Goal: Transaction & Acquisition: Book appointment/travel/reservation

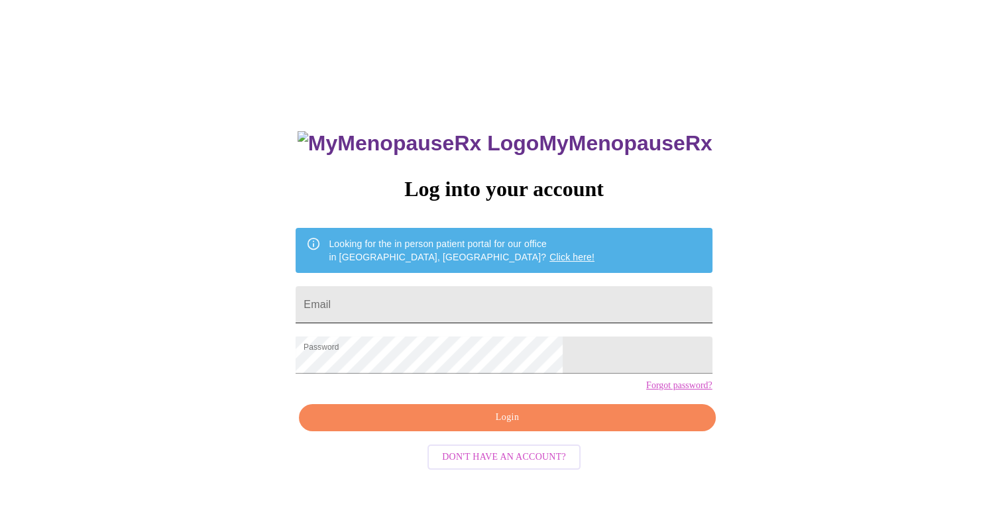
click at [485, 298] on input "Email" at bounding box center [504, 304] width 416 height 37
type input "[PERSON_NAME][EMAIL_ADDRESS][PERSON_NAME][DOMAIN_NAME]"
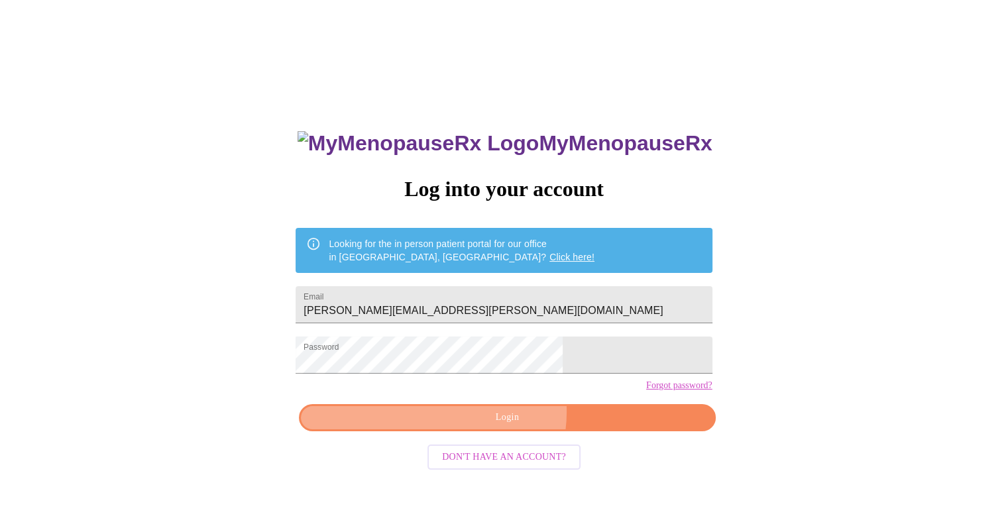
click at [495, 426] on span "Login" at bounding box center [507, 418] width 386 height 17
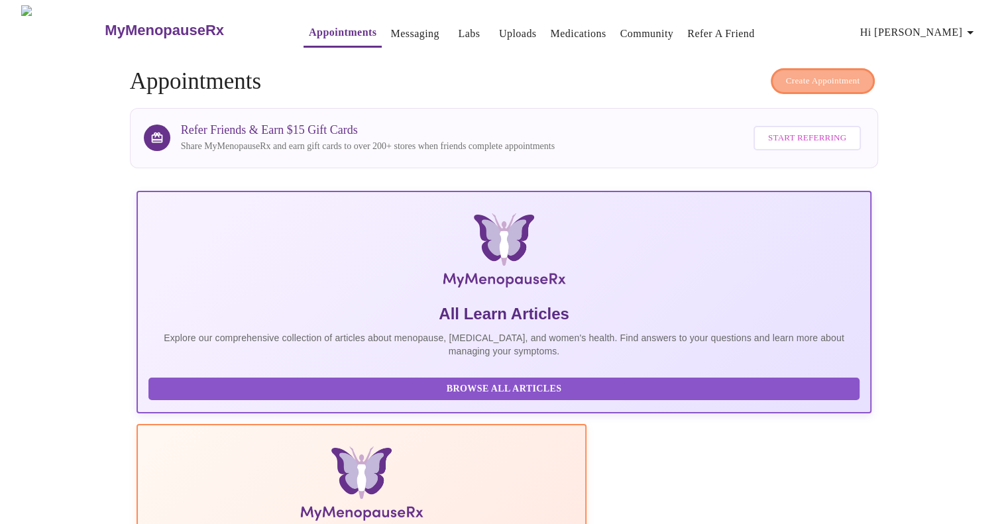
click at [825, 76] on span "Create Appointment" at bounding box center [823, 81] width 74 height 15
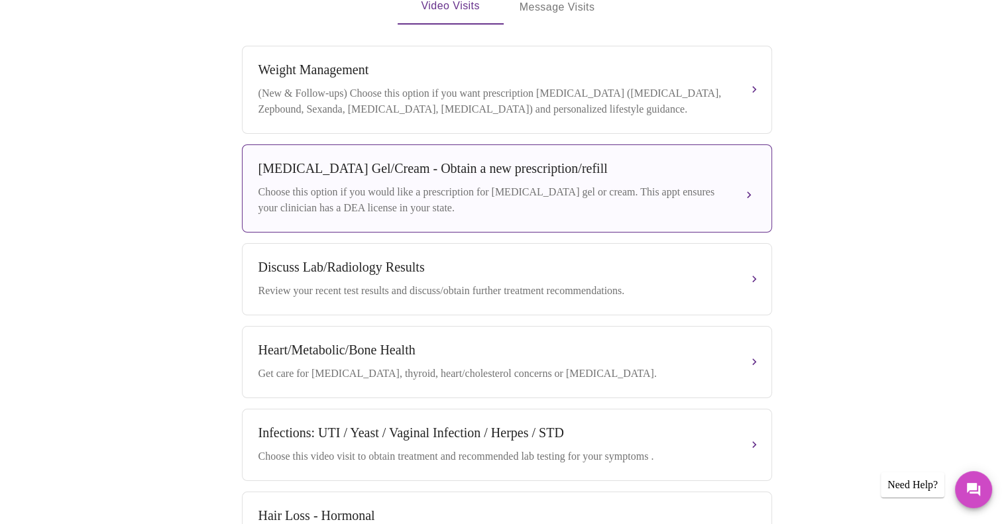
scroll to position [265, 0]
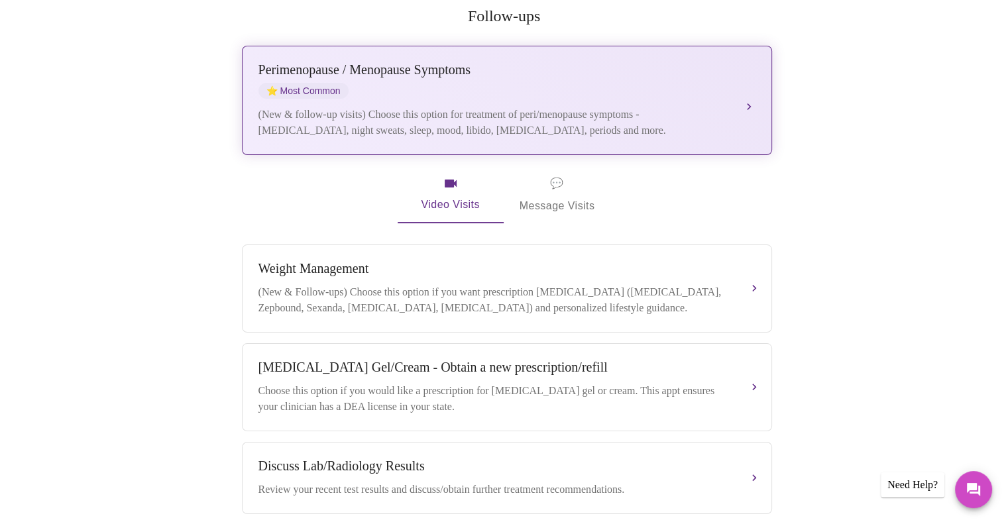
click at [590, 107] on div "(New & follow-up visits) Choose this option for treatment of peri/menopause sym…" at bounding box center [494, 123] width 471 height 32
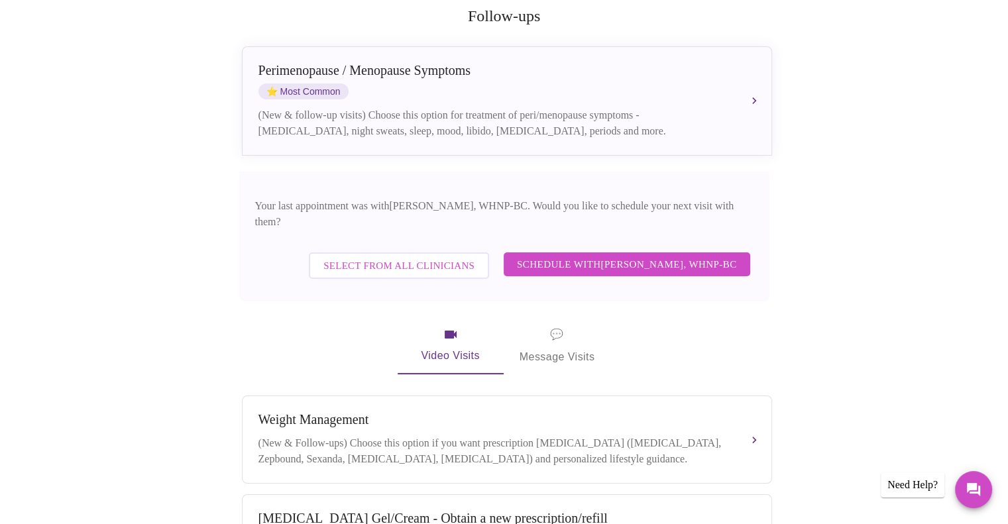
click at [644, 256] on span "Schedule with [PERSON_NAME], WHNP-BC" at bounding box center [627, 264] width 220 height 17
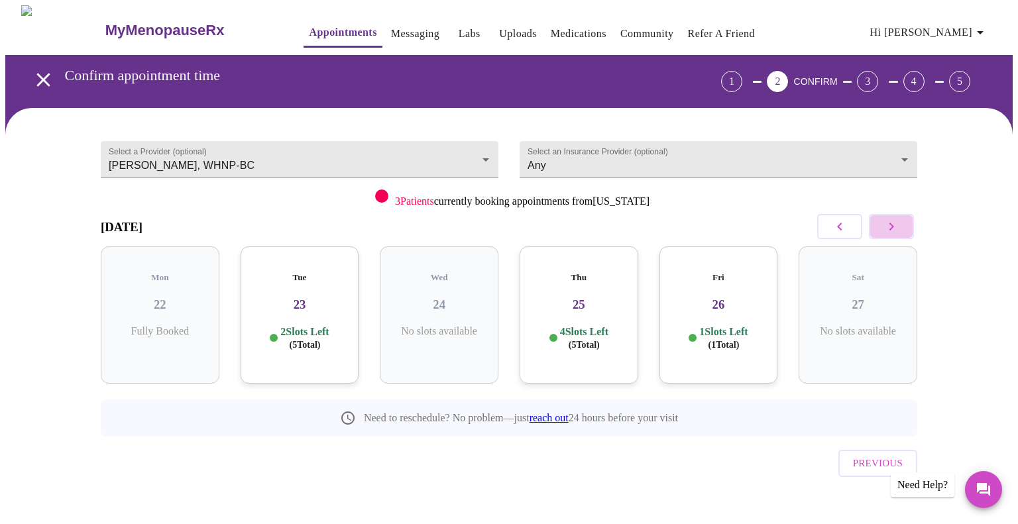
click at [898, 226] on icon "button" at bounding box center [892, 227] width 16 height 16
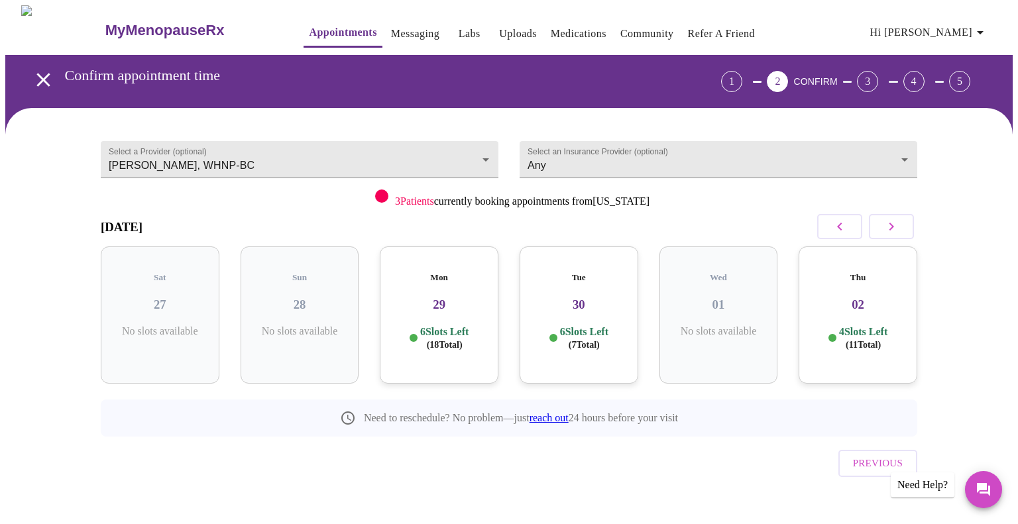
click at [898, 226] on icon "button" at bounding box center [892, 227] width 16 height 16
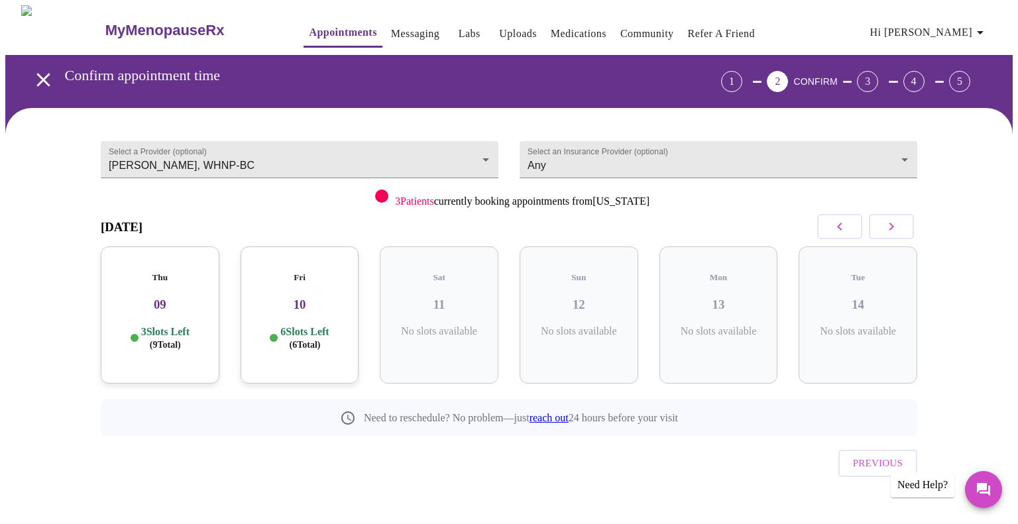
click at [898, 226] on icon "button" at bounding box center [892, 227] width 16 height 16
click at [42, 72] on icon "open drawer" at bounding box center [43, 79] width 23 height 23
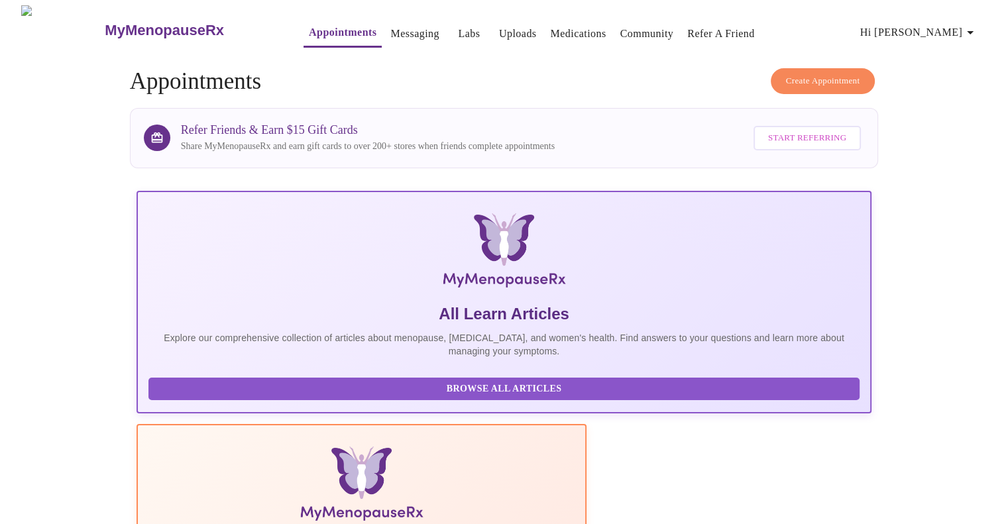
click at [848, 82] on span "Create Appointment" at bounding box center [823, 81] width 74 height 15
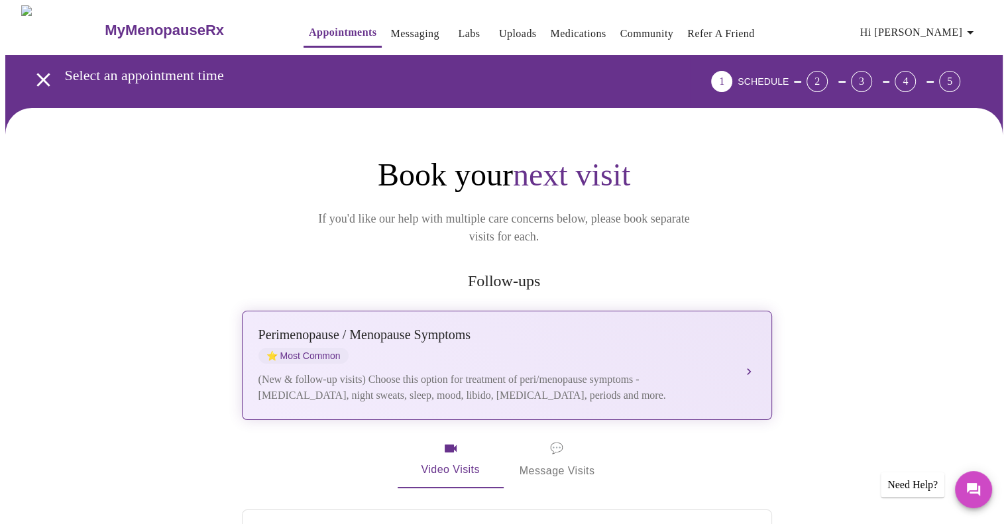
click at [636, 327] on div "[MEDICAL_DATA] / Menopause Symptoms ⭐ Most Common" at bounding box center [494, 345] width 471 height 36
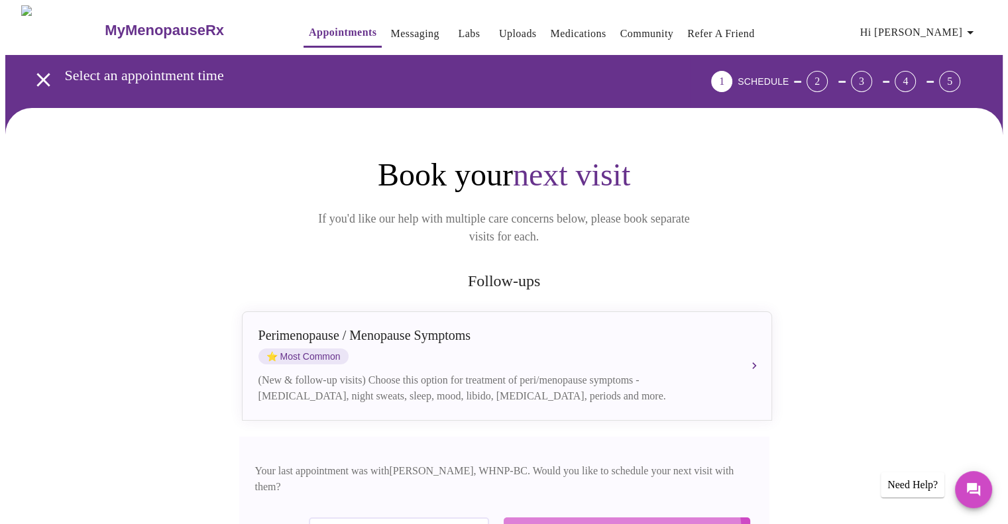
click at [621, 521] on span "Schedule with [PERSON_NAME], WHNP-BC" at bounding box center [627, 529] width 220 height 17
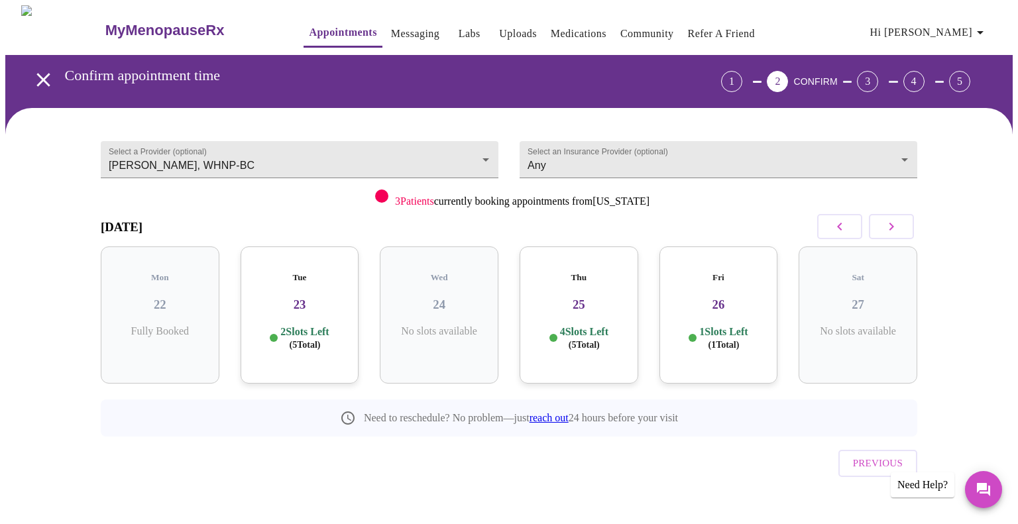
click at [895, 225] on icon "button" at bounding box center [892, 227] width 16 height 16
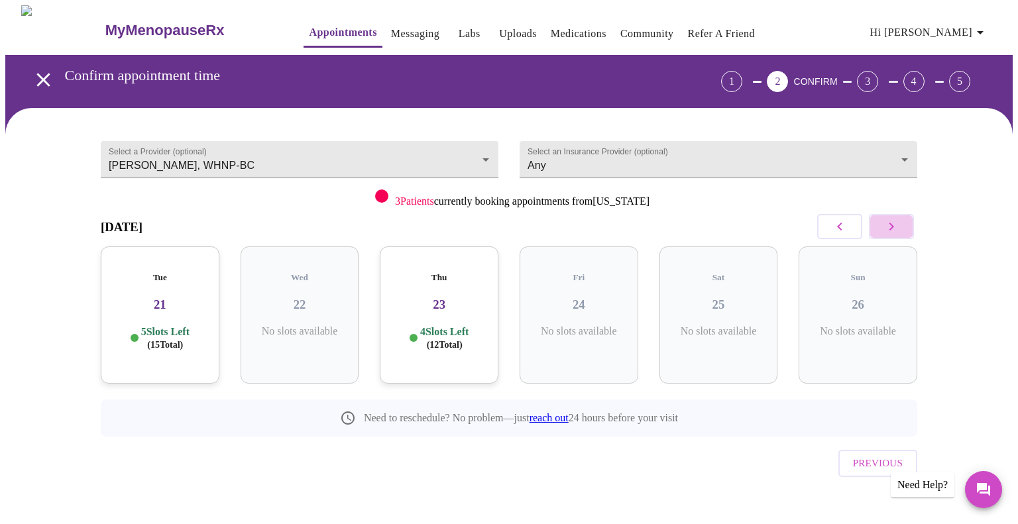
click at [895, 225] on icon "button" at bounding box center [892, 227] width 16 height 16
click at [164, 299] on h3 "14" at bounding box center [159, 305] width 97 height 15
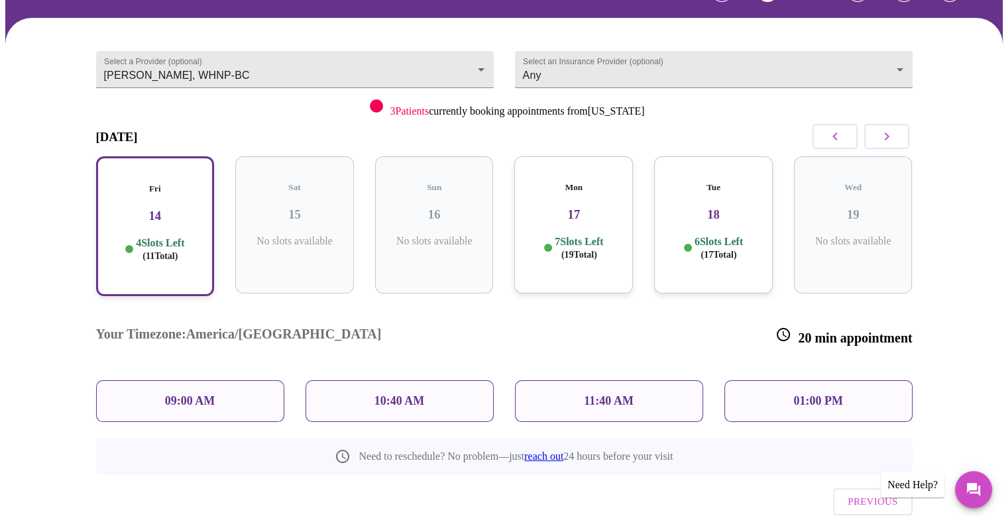
scroll to position [103, 0]
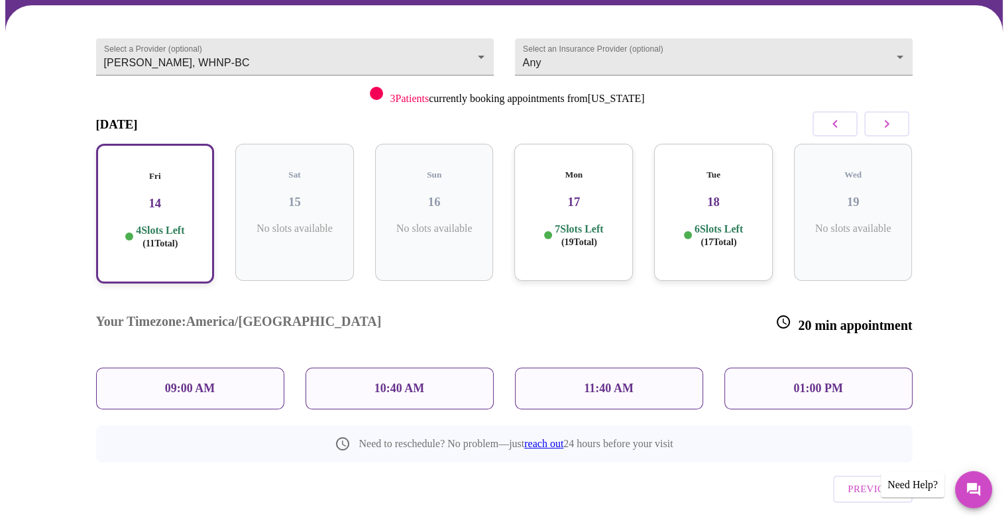
click at [848, 368] on div "01:00 PM" at bounding box center [819, 389] width 188 height 42
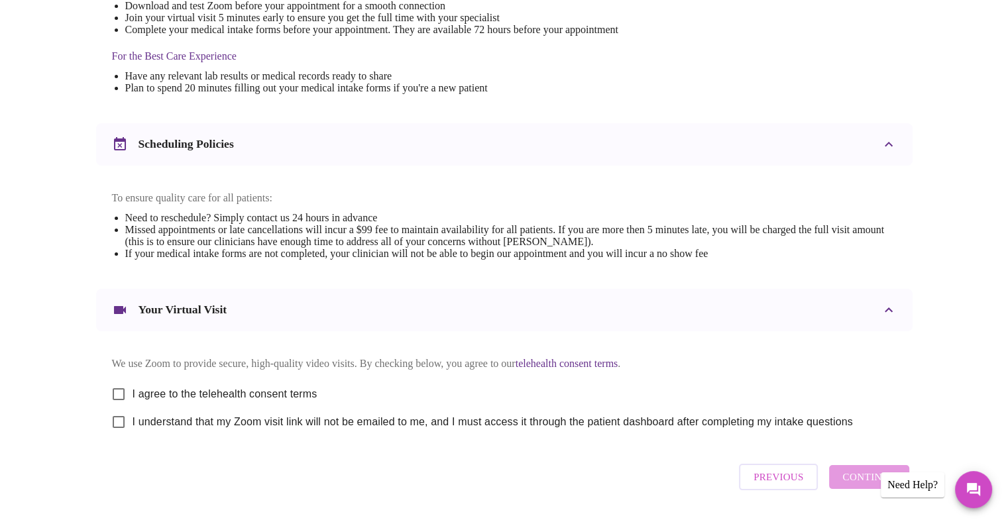
scroll to position [436, 0]
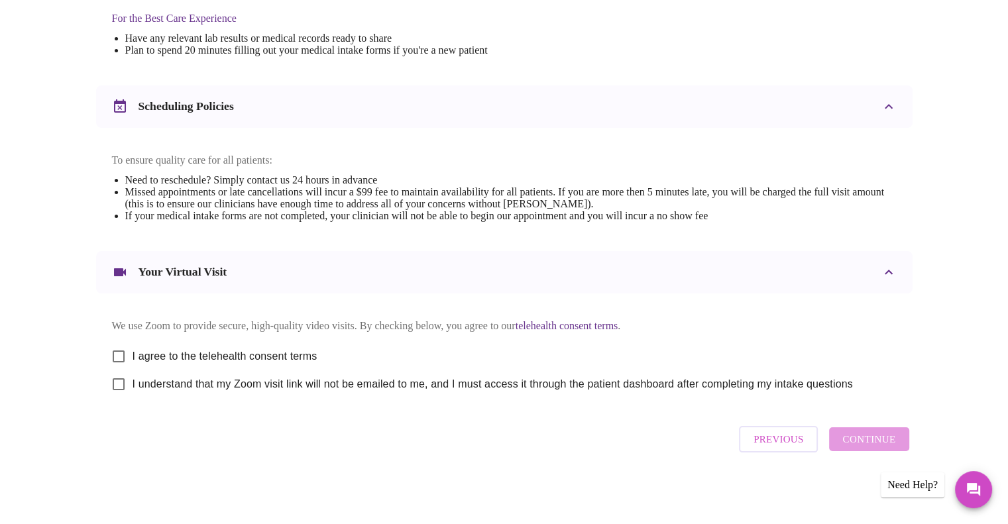
click at [117, 350] on input "I agree to the telehealth consent terms" at bounding box center [119, 357] width 28 height 28
checkbox input "true"
click at [116, 384] on input "I understand that my Zoom visit link will not be emailed to me, and I must acce…" at bounding box center [119, 385] width 28 height 28
checkbox input "true"
click at [864, 445] on span "Continue" at bounding box center [868, 439] width 53 height 17
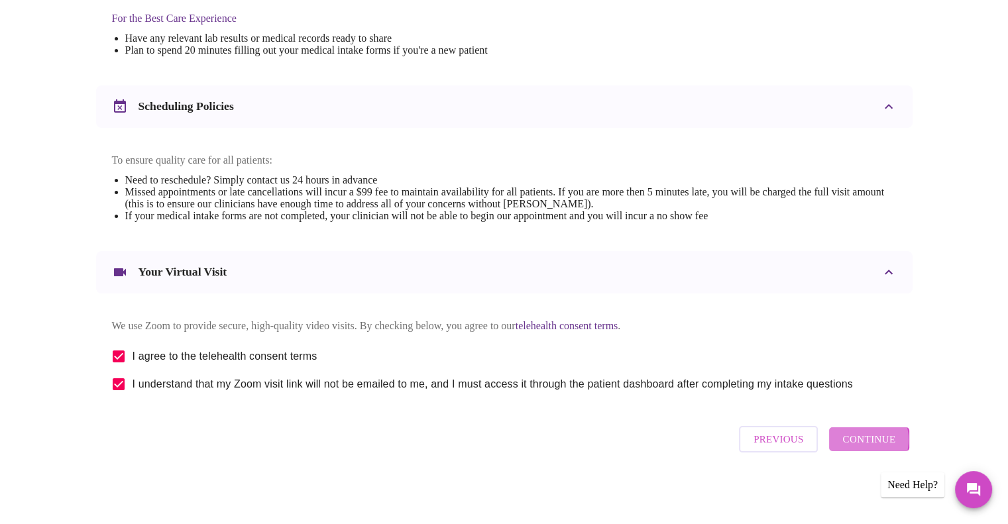
scroll to position [39, 0]
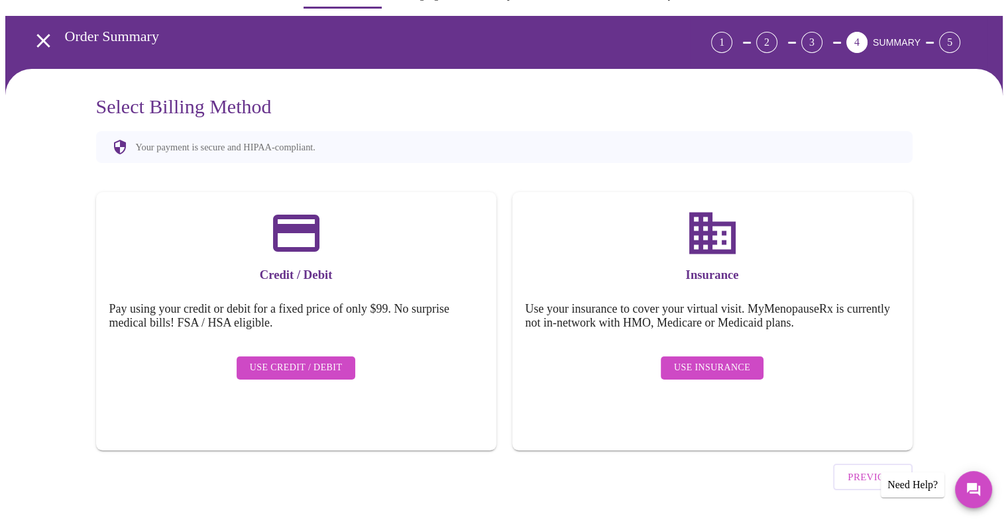
click at [703, 360] on span "Use Insurance" at bounding box center [712, 368] width 76 height 17
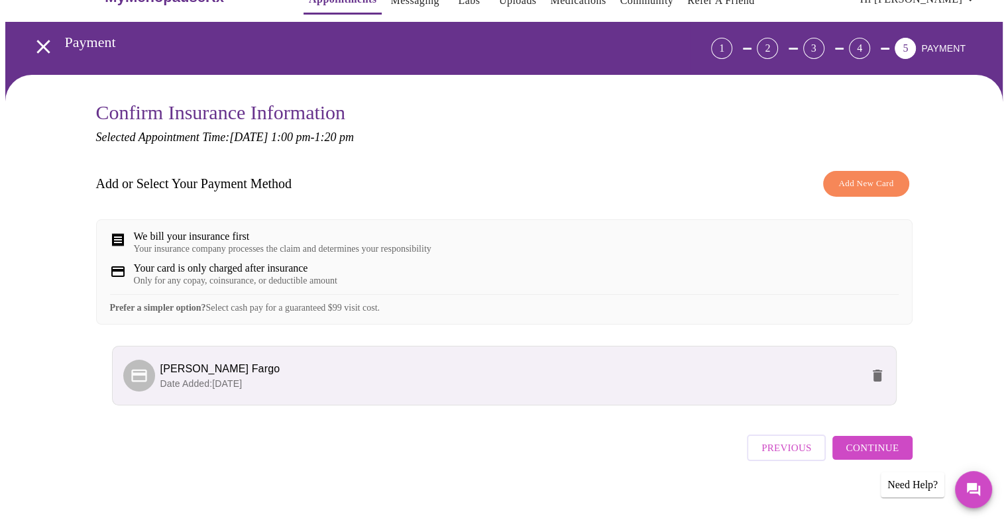
scroll to position [50, 0]
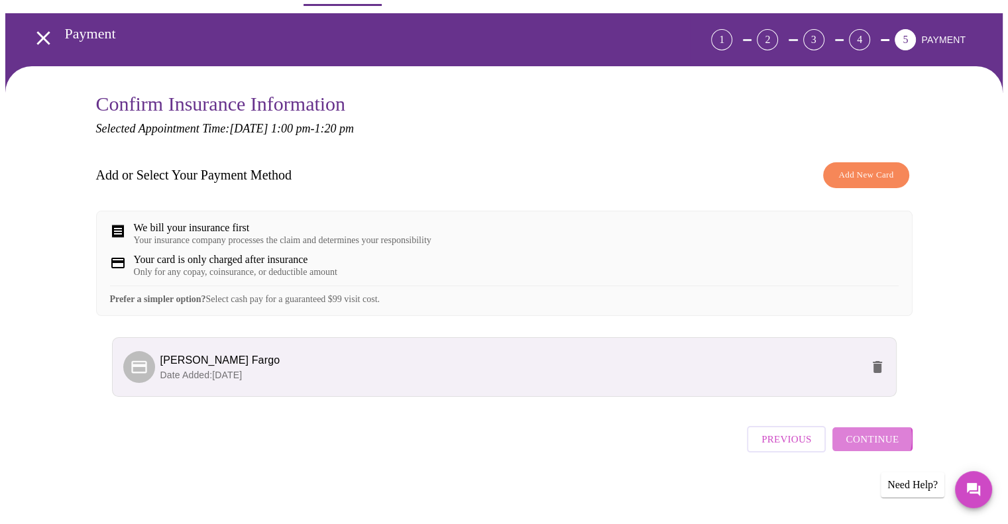
click at [864, 444] on span "Continue" at bounding box center [872, 439] width 53 height 17
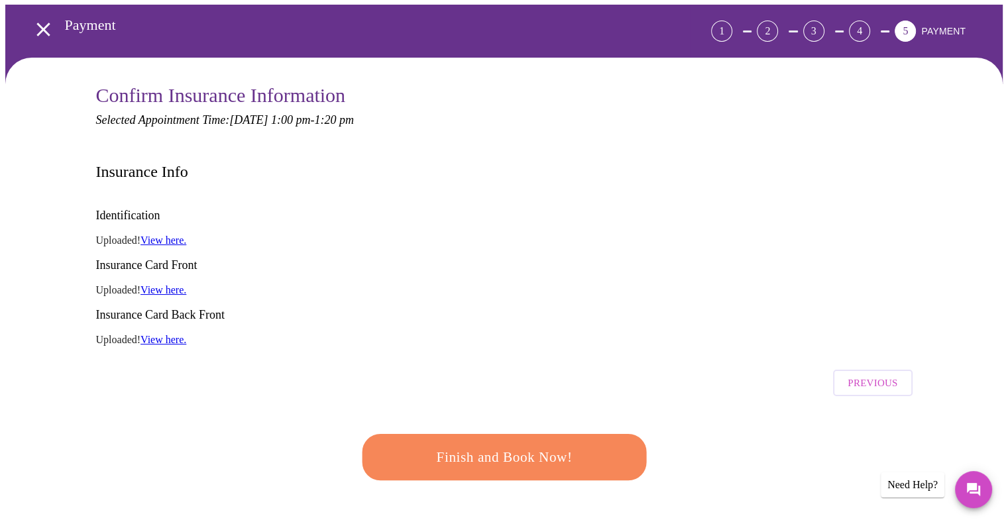
click at [538, 416] on div "Finish and Book Now!" at bounding box center [505, 457] width 292 height 82
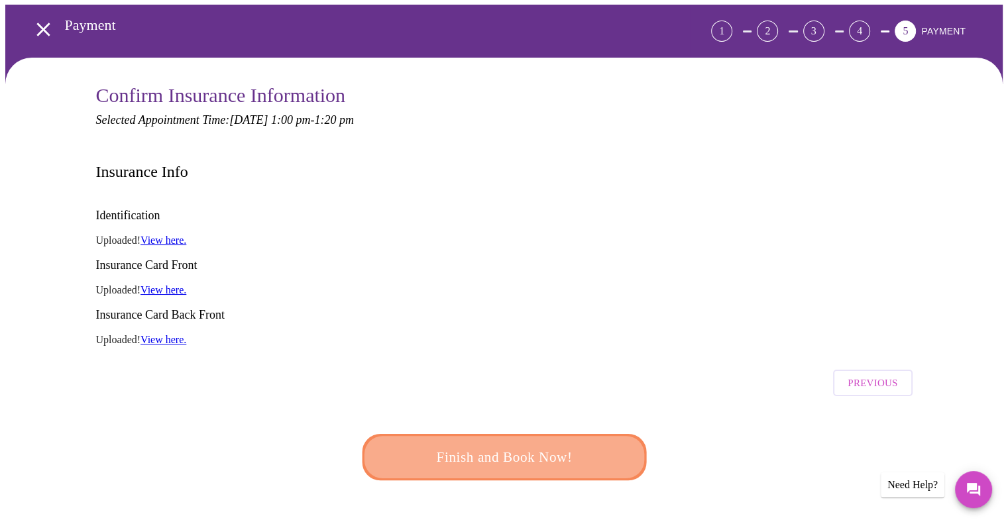
click at [526, 445] on span "Finish and Book Now!" at bounding box center [504, 457] width 245 height 25
